Goal: Check status: Check status

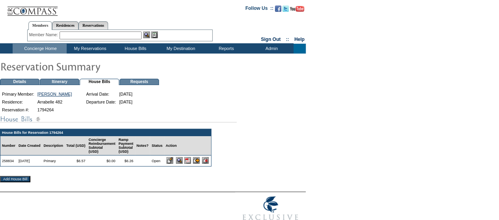
click at [182, 164] on input "image" at bounding box center [179, 160] width 7 height 7
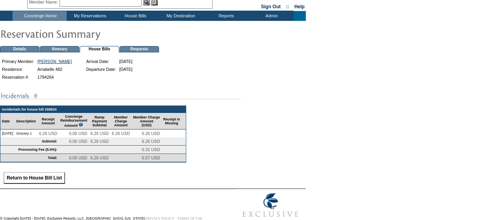
scroll to position [32, 0]
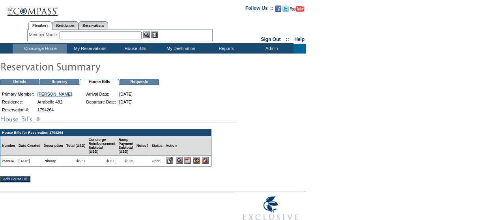
click at [173, 164] on input "image" at bounding box center [169, 160] width 7 height 7
